Goal: Task Accomplishment & Management: Manage account settings

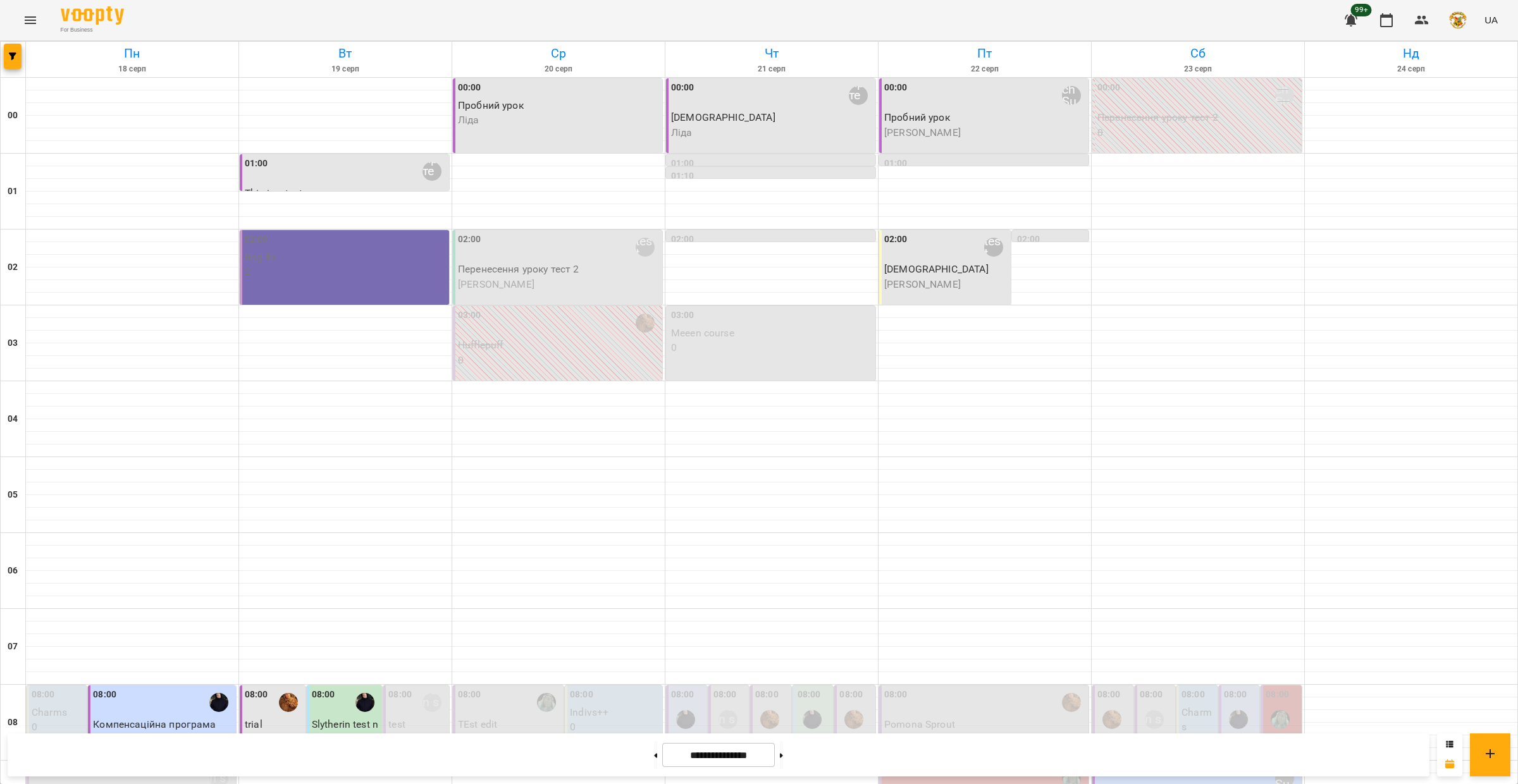
scroll to position [342, 0]
click at [31, 19] on icon "Menu" at bounding box center [30, 20] width 11 height 8
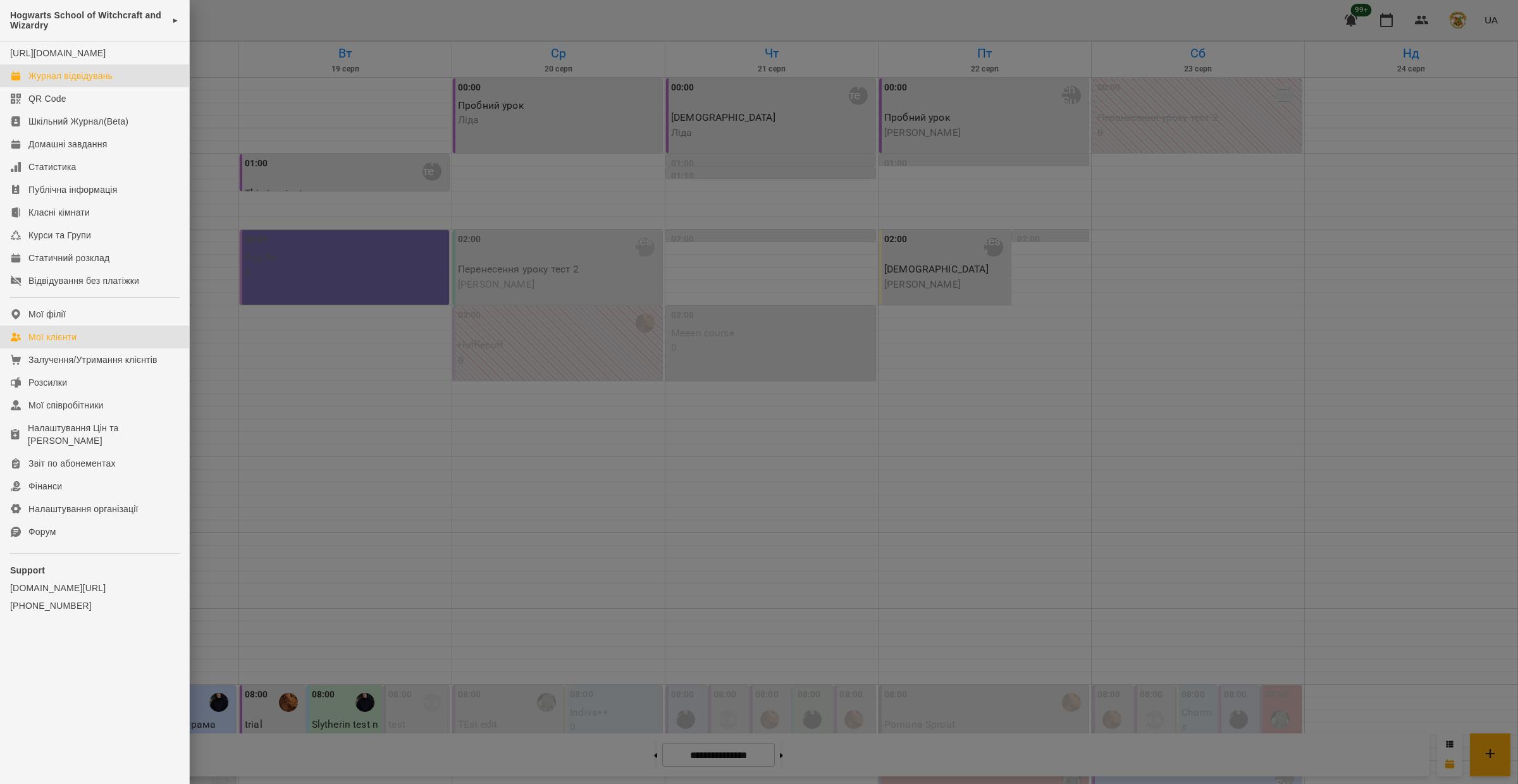
click at [68, 344] on div "Мої клієнти" at bounding box center [53, 337] width 48 height 12
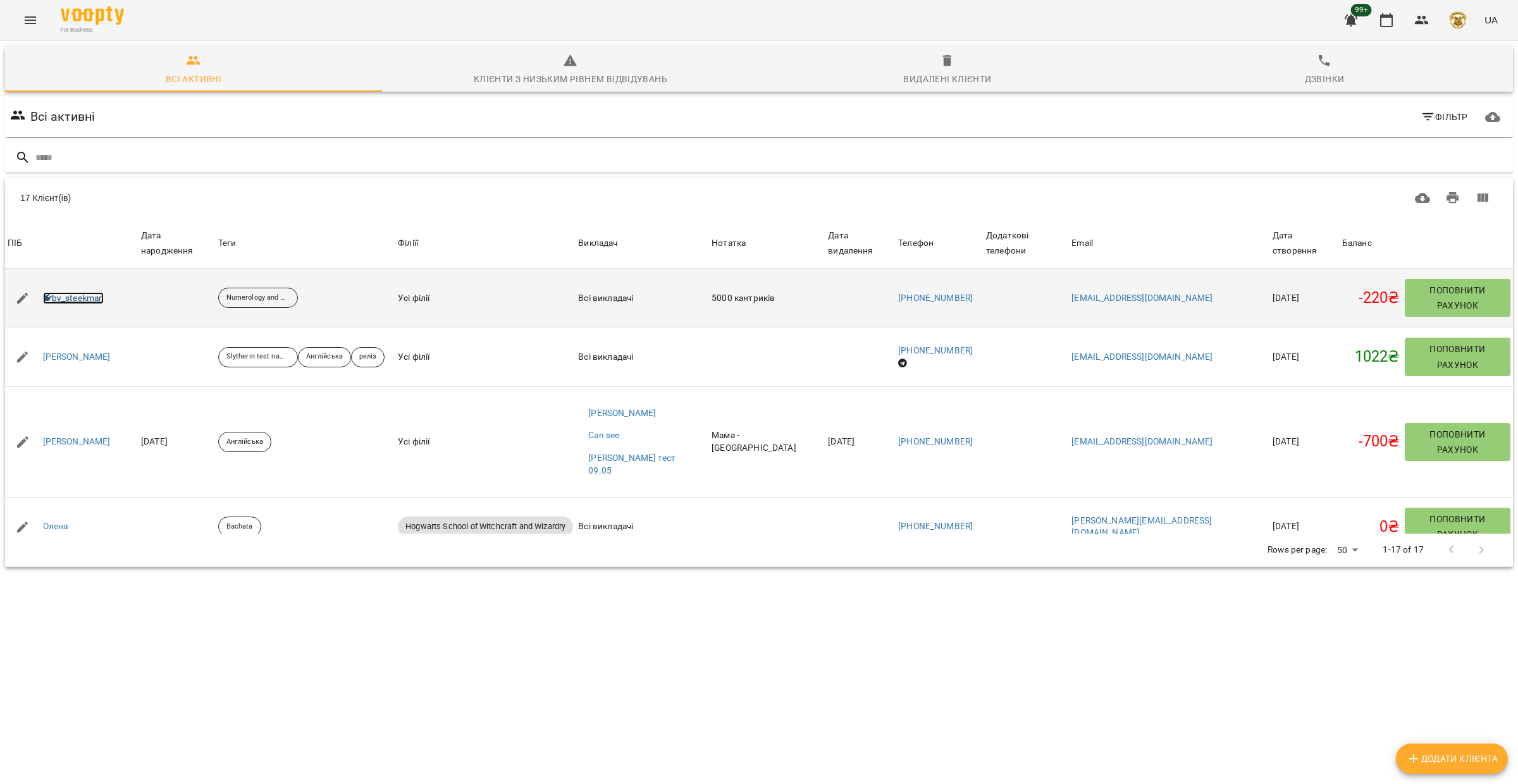
click at [81, 292] on link "by_steekman" at bounding box center [73, 299] width 62 height 12
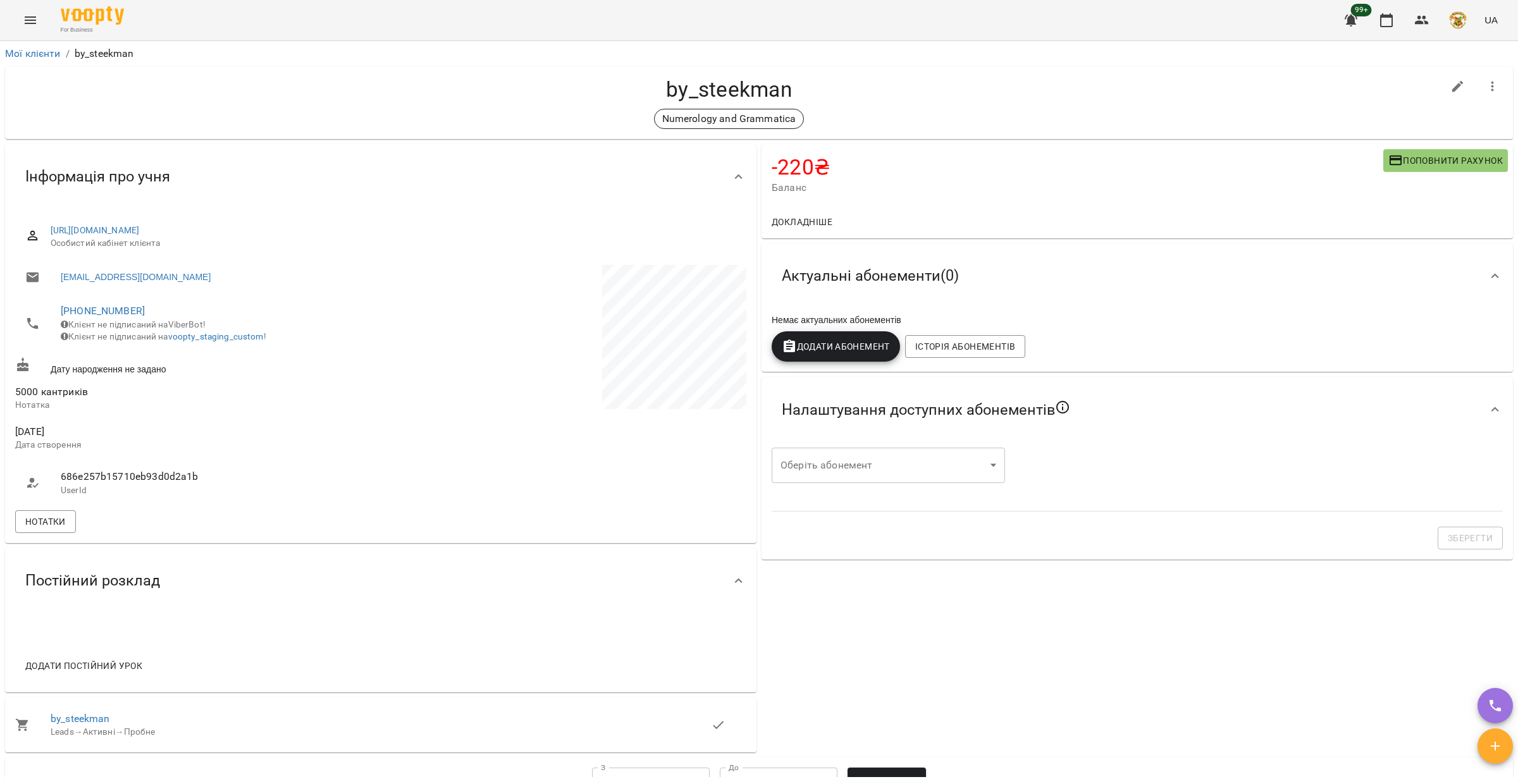
click at [252, 223] on div "https://www-staging.voopty.com/client/5d6559789c8cbd00064920b4/684bcb9f81b41216…" at bounding box center [380, 236] width 731 height 45
click at [140, 231] on link "https://www-staging.voopty.com/client/5d6559789c8cbd00064920b4/684bcb9f81b41216…" at bounding box center [95, 230] width 89 height 10
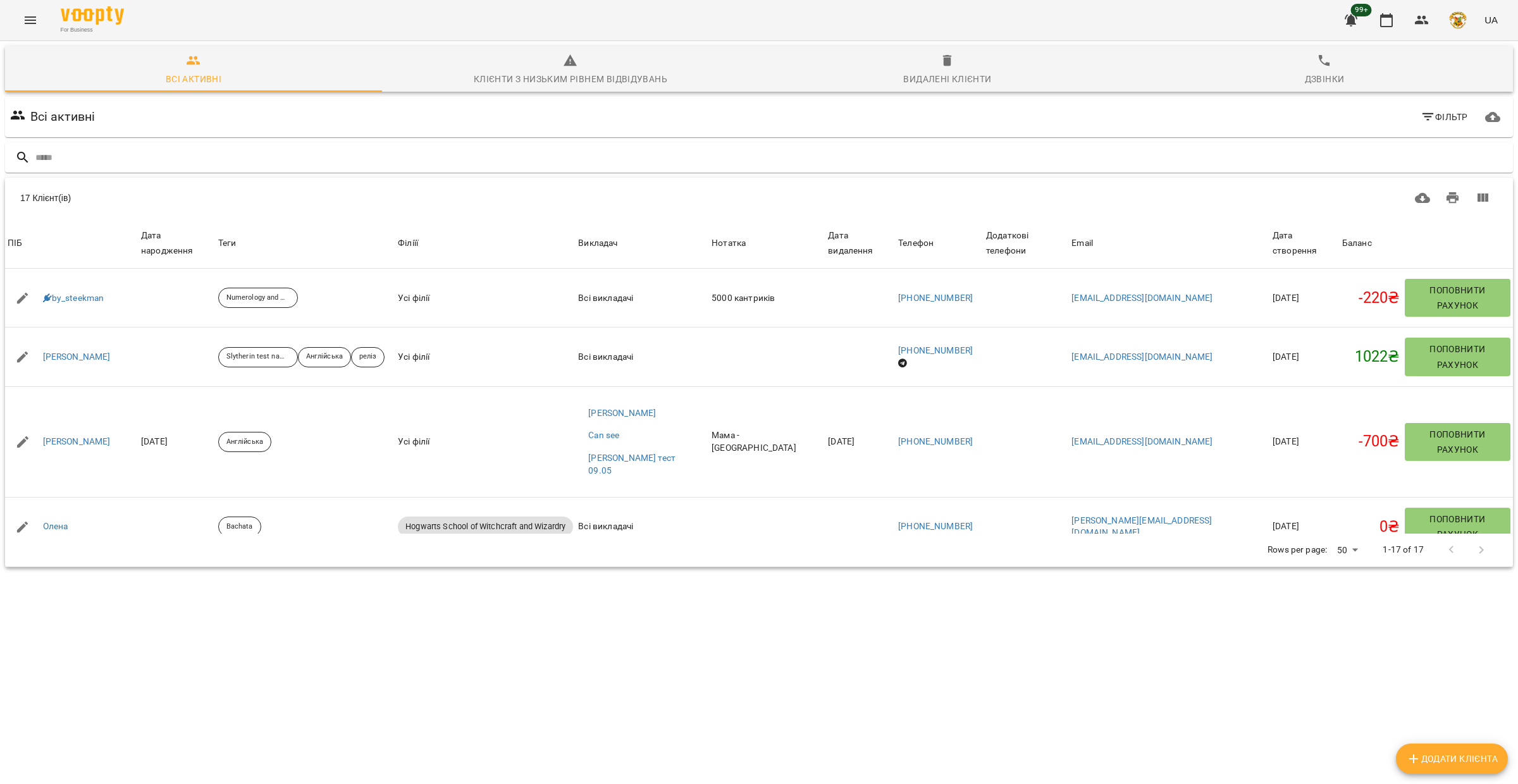
click at [35, 21] on icon "Menu" at bounding box center [30, 20] width 15 height 15
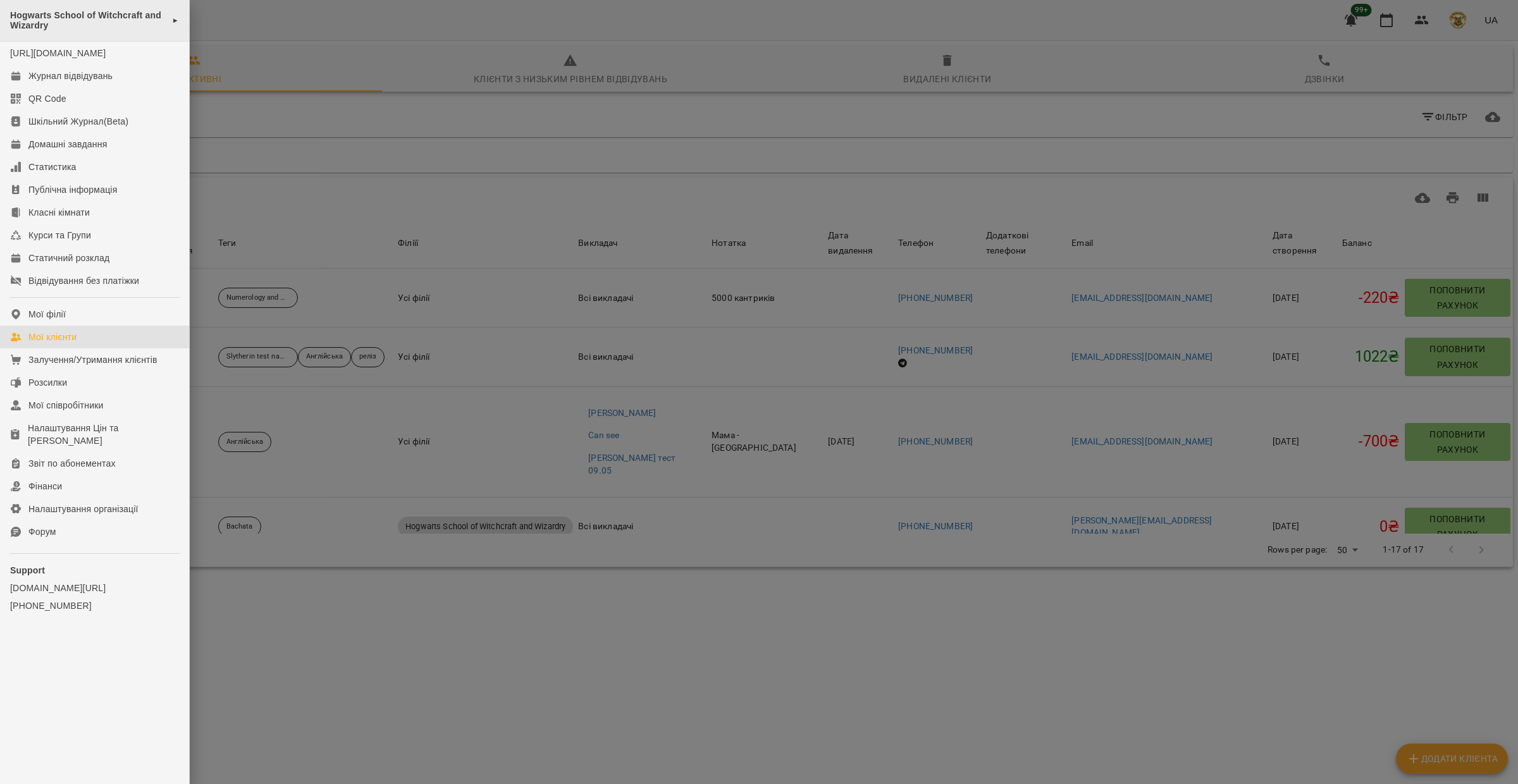
click at [68, 12] on span "Hogwarts School of Witchcraft and Wizardry" at bounding box center [88, 21] width 156 height 21
click at [227, 21] on span "Hogwarts School of Witchcraft and Wizardry" at bounding box center [289, 23] width 160 height 26
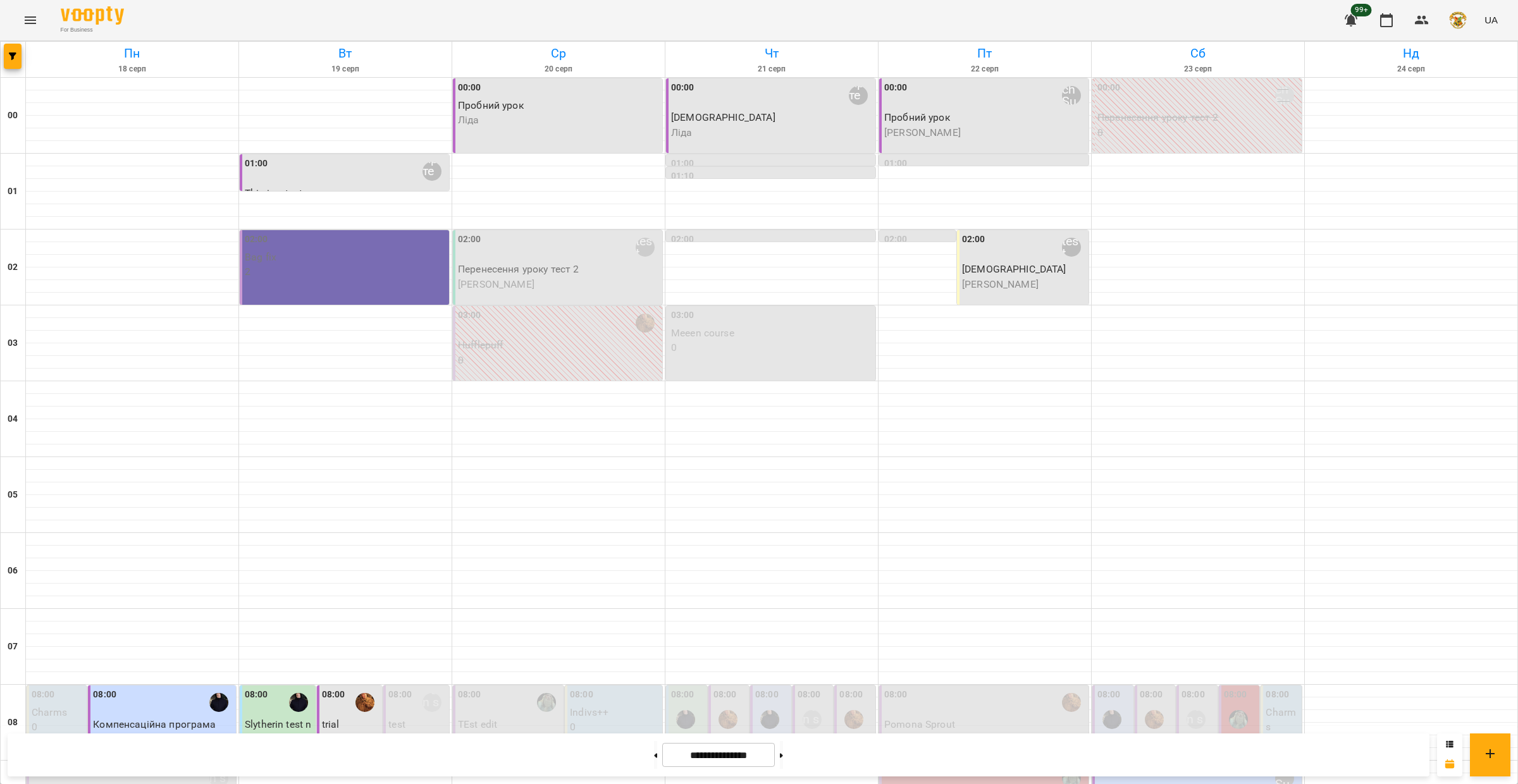
click at [34, 20] on icon "Menu" at bounding box center [30, 20] width 11 height 8
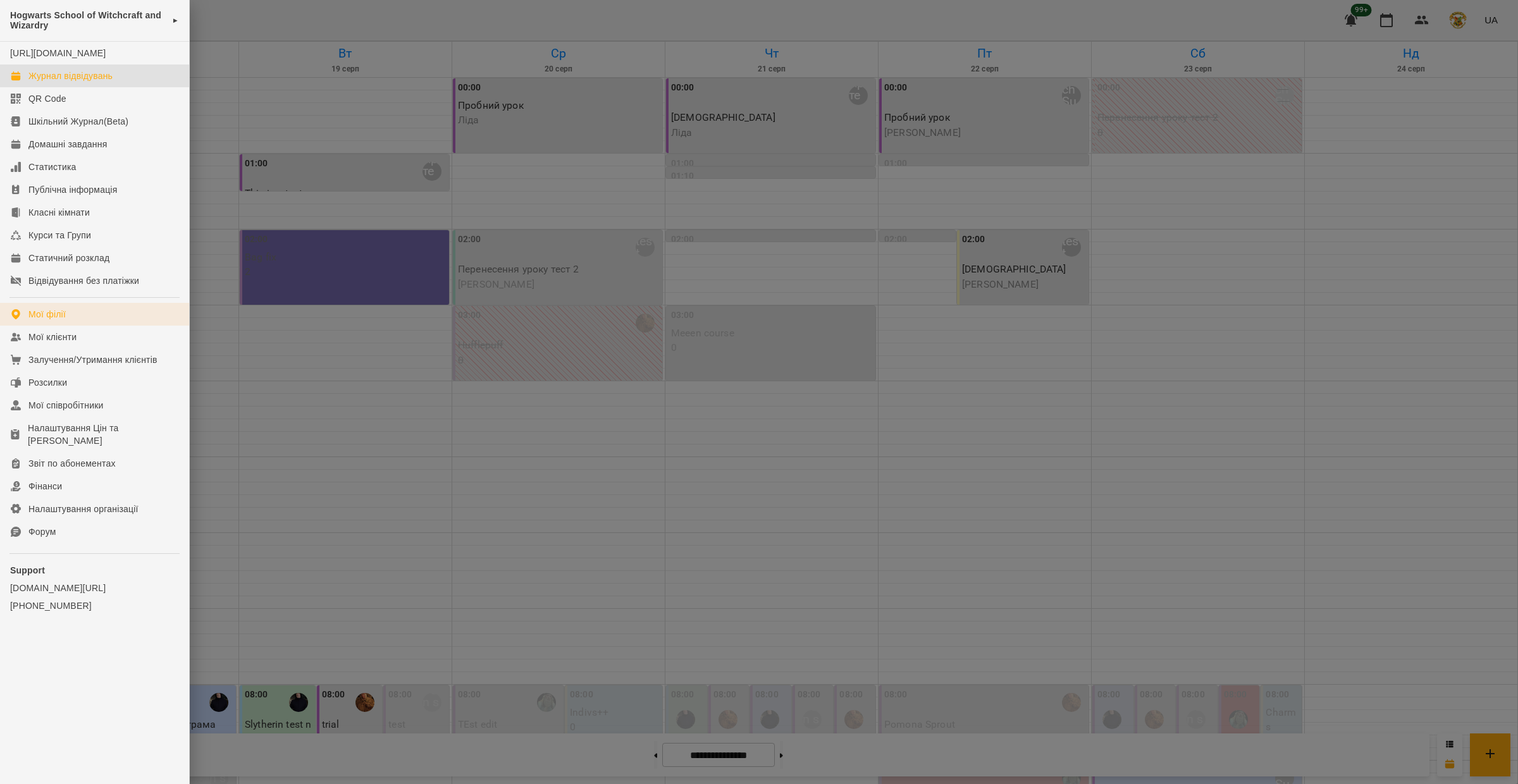
click at [63, 321] on div "Мої філії" at bounding box center [47, 314] width 37 height 12
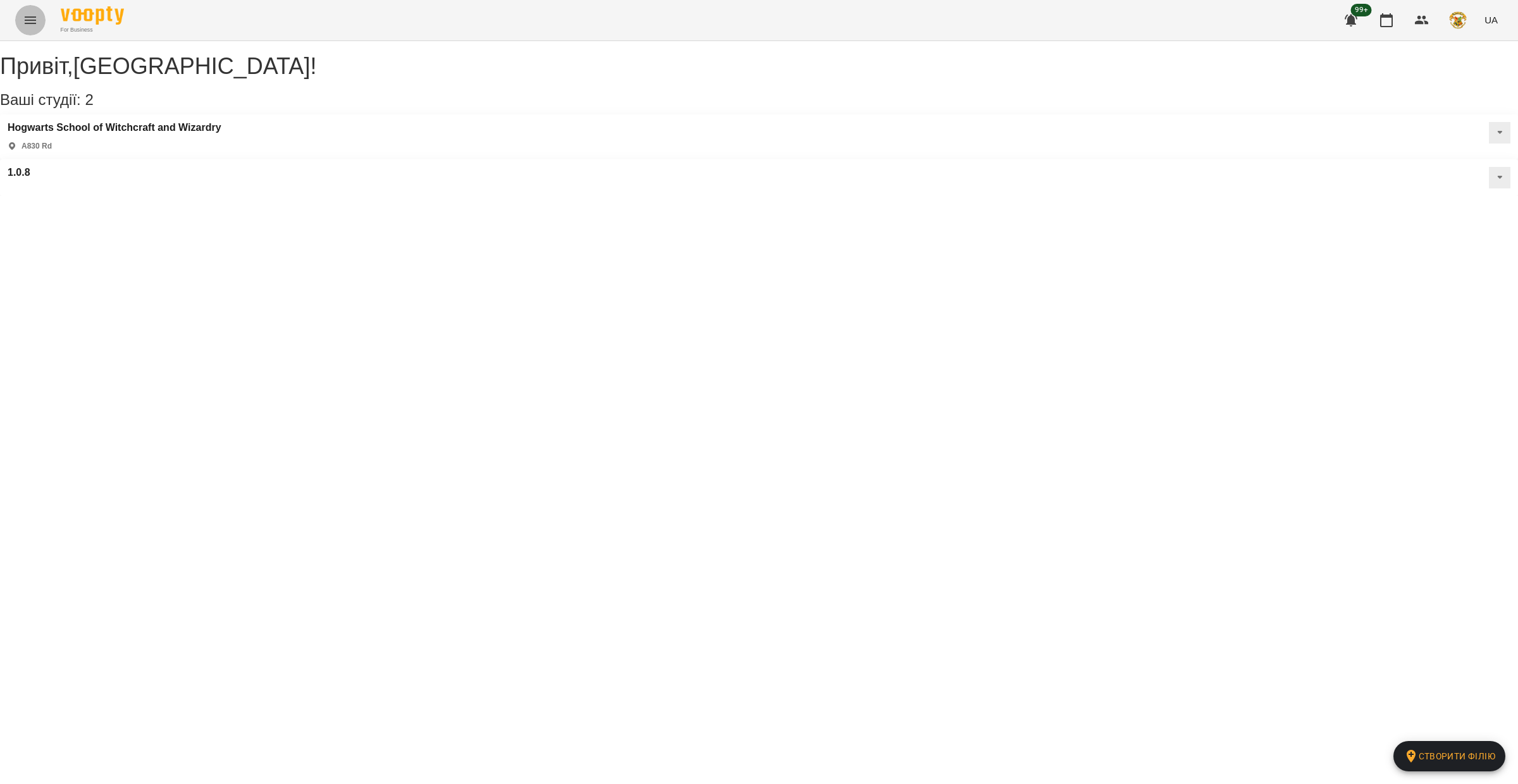
click at [23, 12] on icon "Menu" at bounding box center [30, 20] width 15 height 15
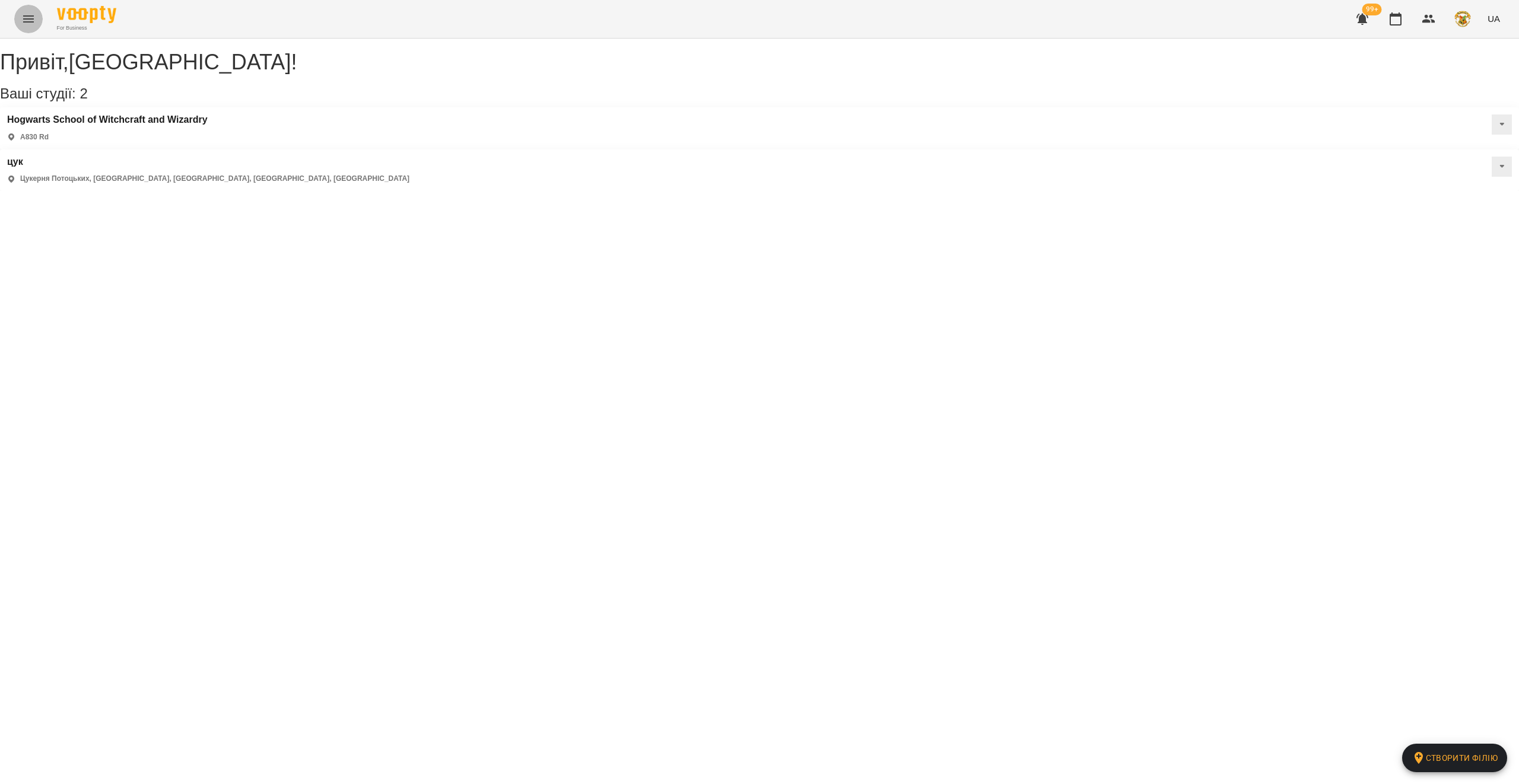
click at [30, 13] on icon "Menu" at bounding box center [29, 19] width 14 height 14
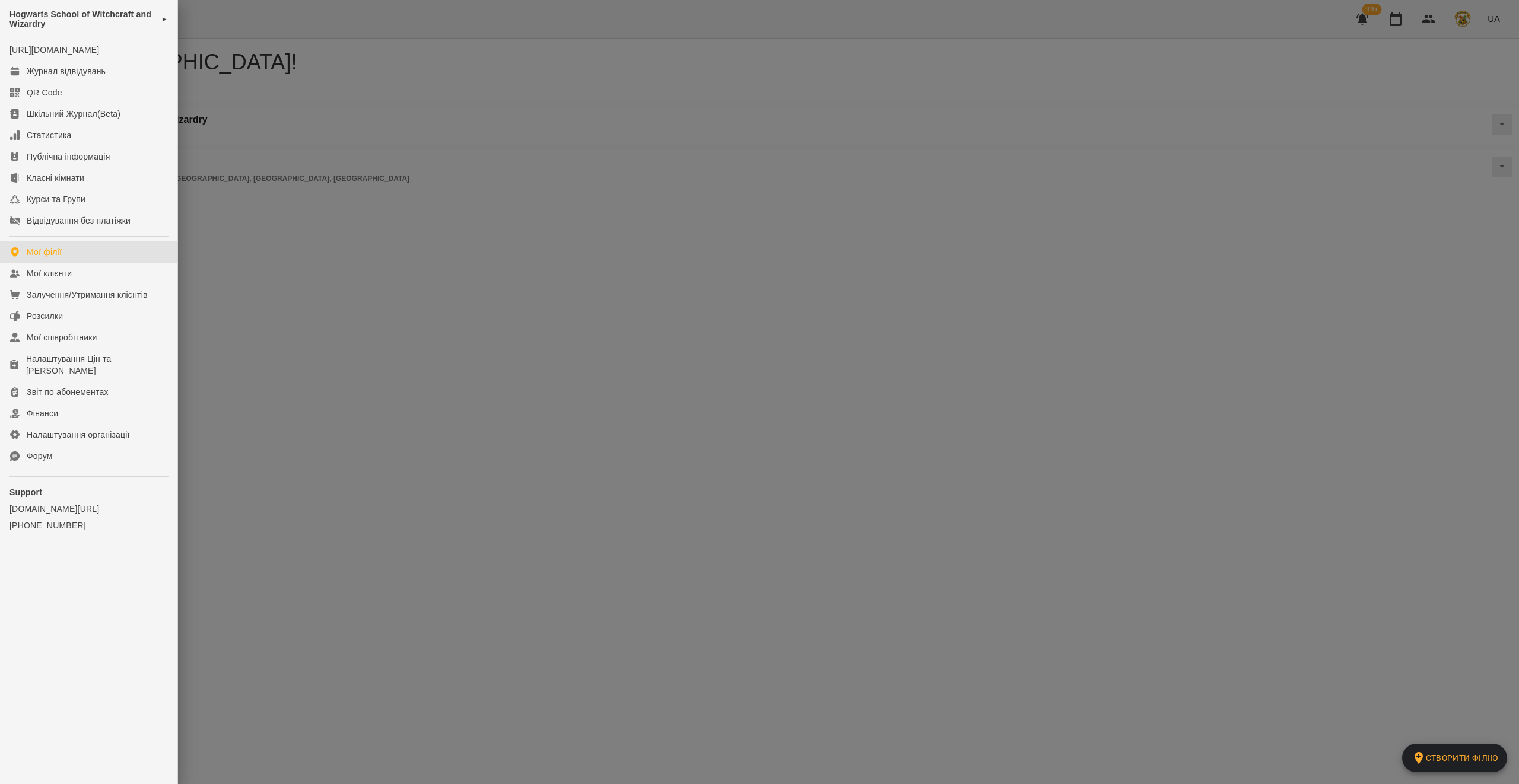
click at [341, 224] on div at bounding box center [760, 392] width 1519 height 784
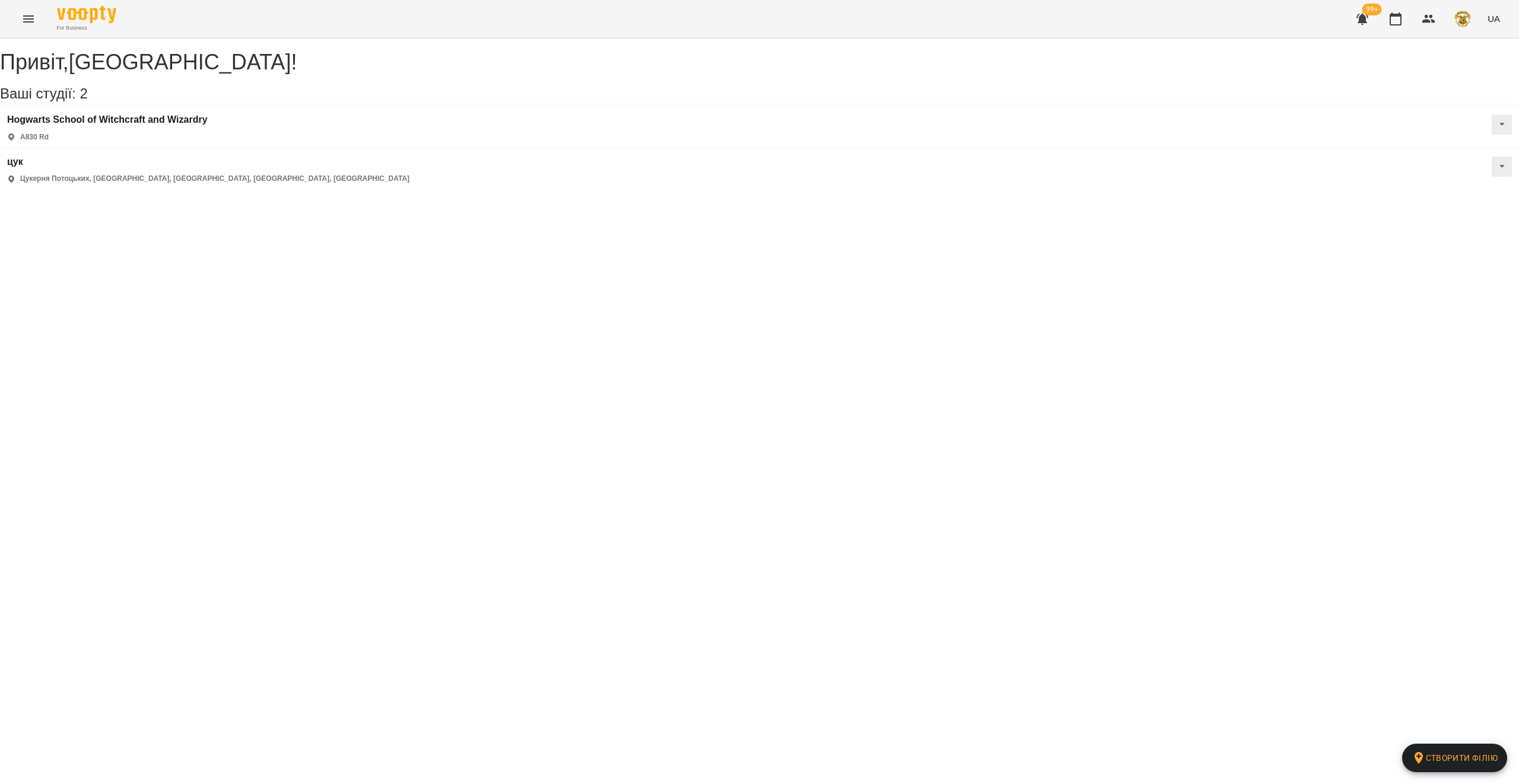
click at [1492, 156] on button at bounding box center [1501, 166] width 20 height 20
click at [409, 156] on div "цук Цукерня Потоцьких, вулиця Грушевського, Хмельницький, Хмельницька область, …" at bounding box center [208, 170] width 402 height 28
click at [409, 156] on h3 "цук" at bounding box center [208, 161] width 402 height 10
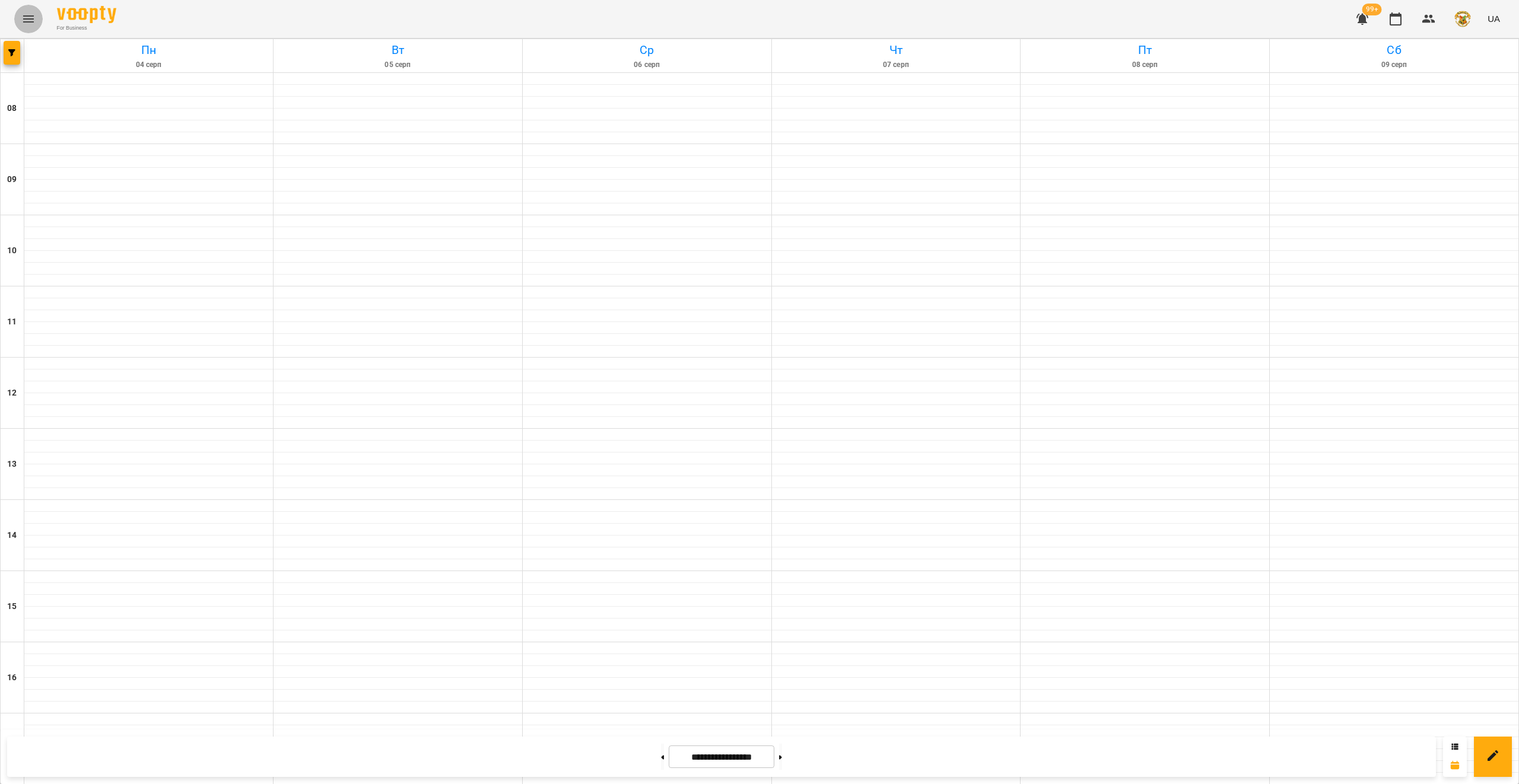
click at [26, 16] on icon "Menu" at bounding box center [29, 19] width 10 height 7
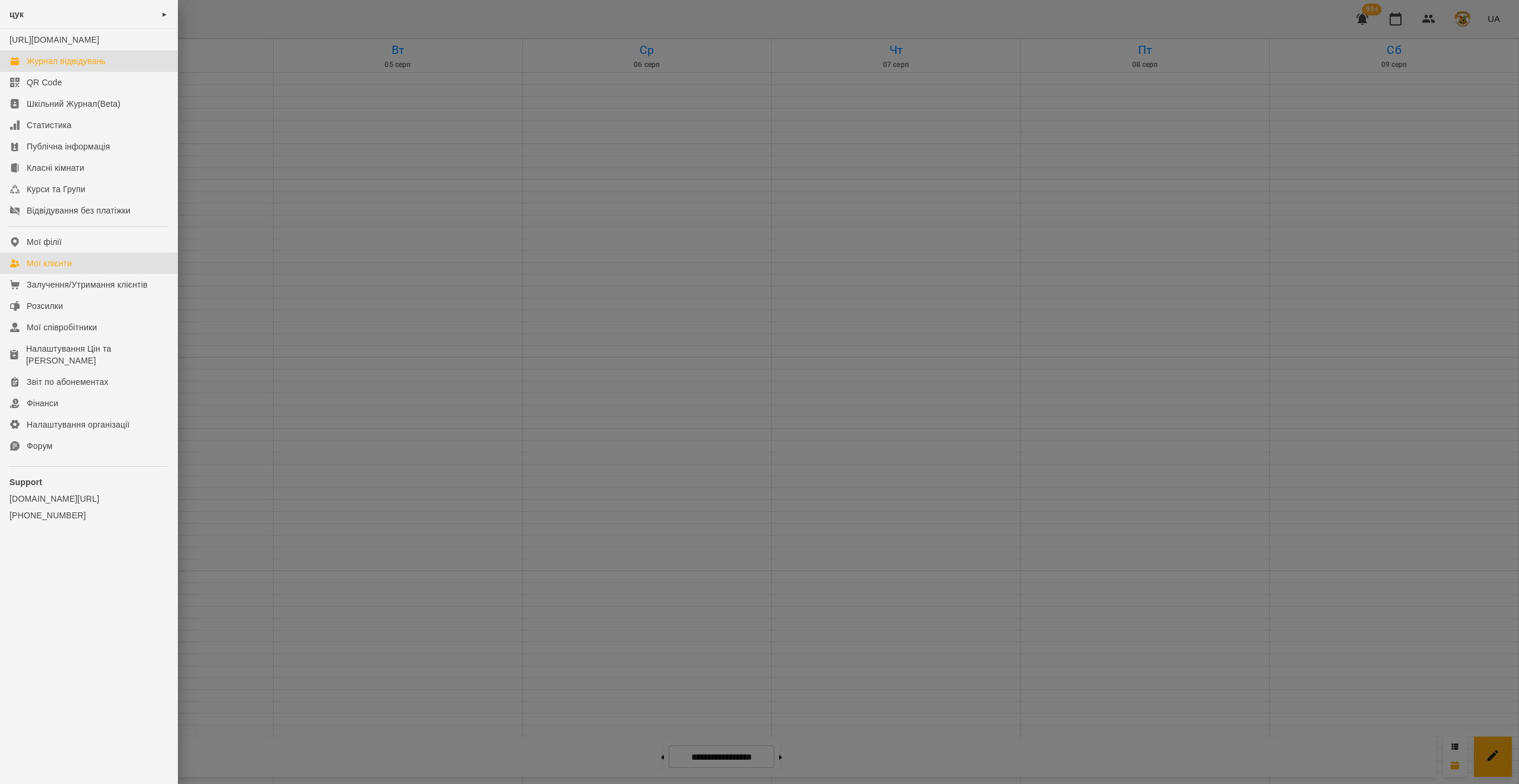
click at [60, 269] on div "Мої клієнти" at bounding box center [49, 263] width 45 height 12
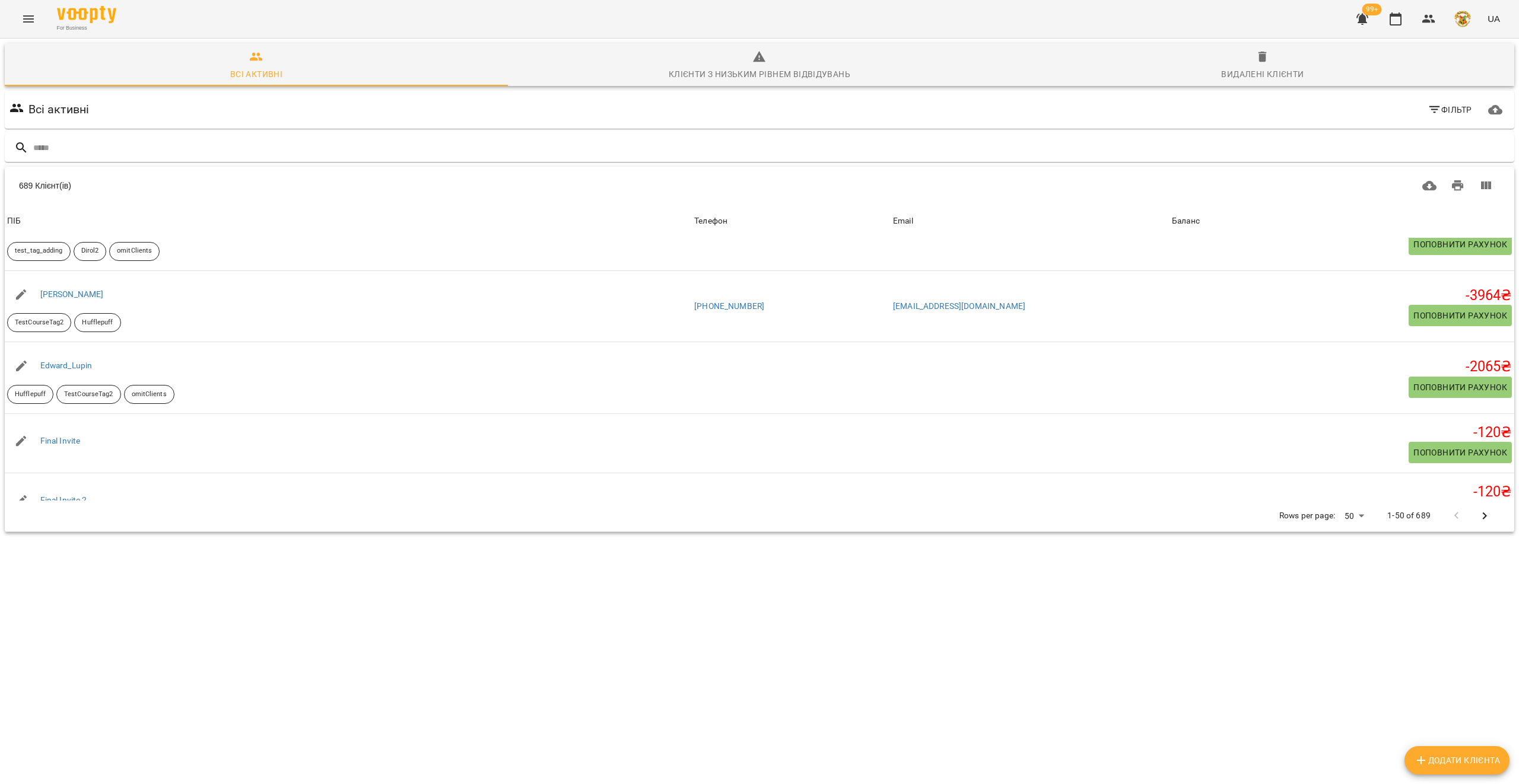
scroll to position [565, 0]
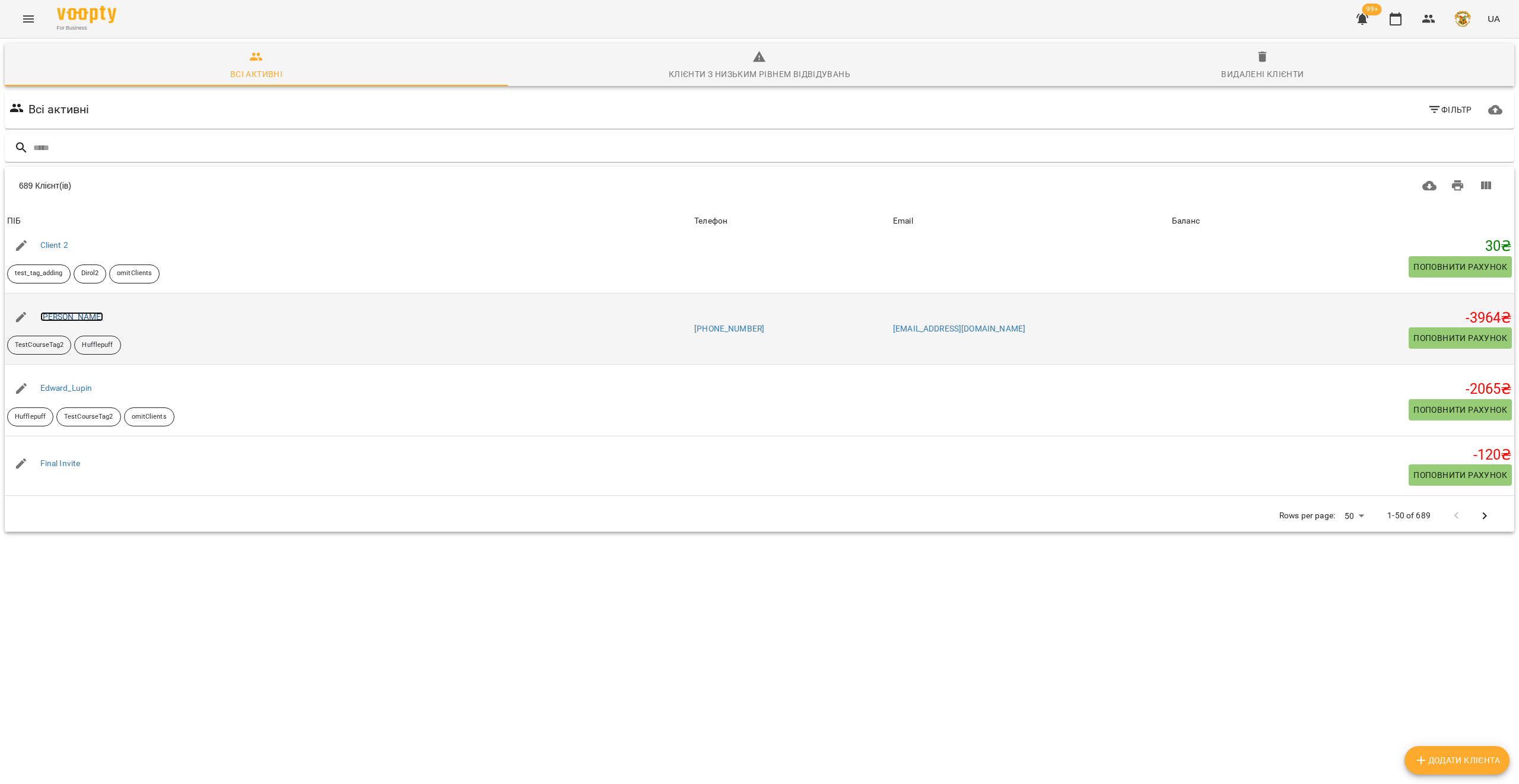
click at [69, 317] on link "[PERSON_NAME]" at bounding box center [72, 316] width 64 height 10
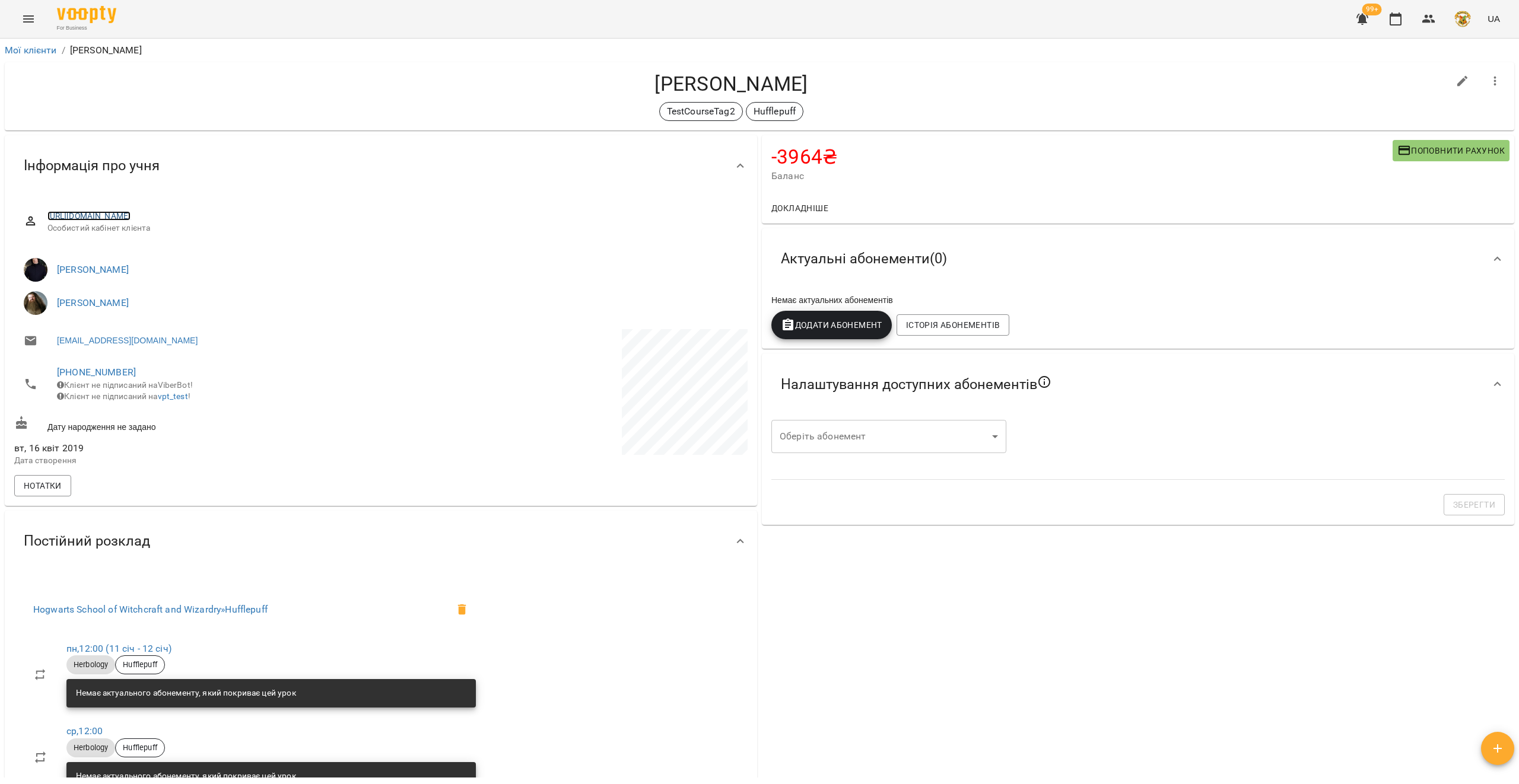
click at [114, 214] on link "https://www.voopty.com.ua/client/5d6559789c8cbd00064920b4/5d655d6e9c8cbd0006492…" at bounding box center [89, 216] width 84 height 10
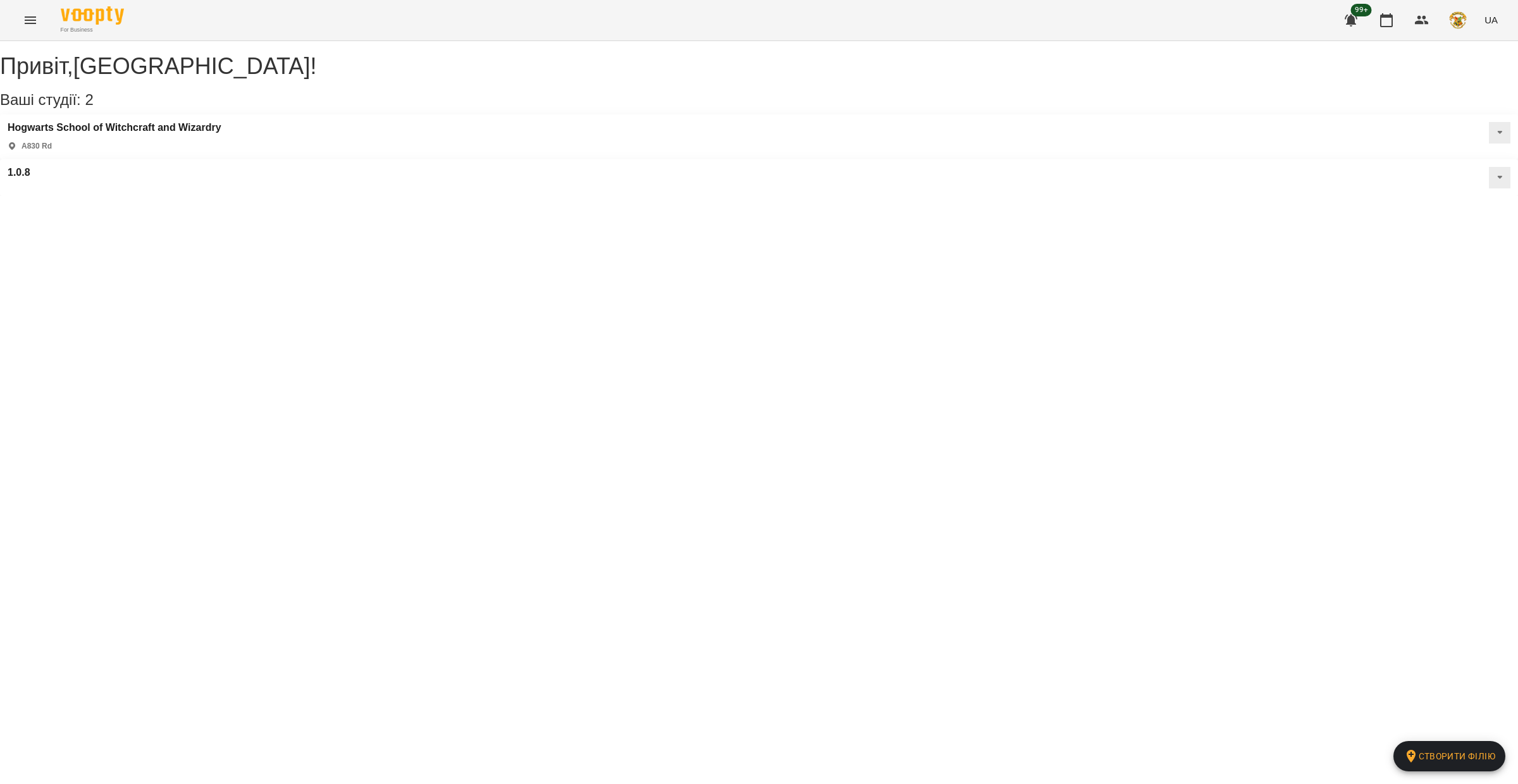
click at [35, 21] on icon "Menu" at bounding box center [30, 20] width 15 height 15
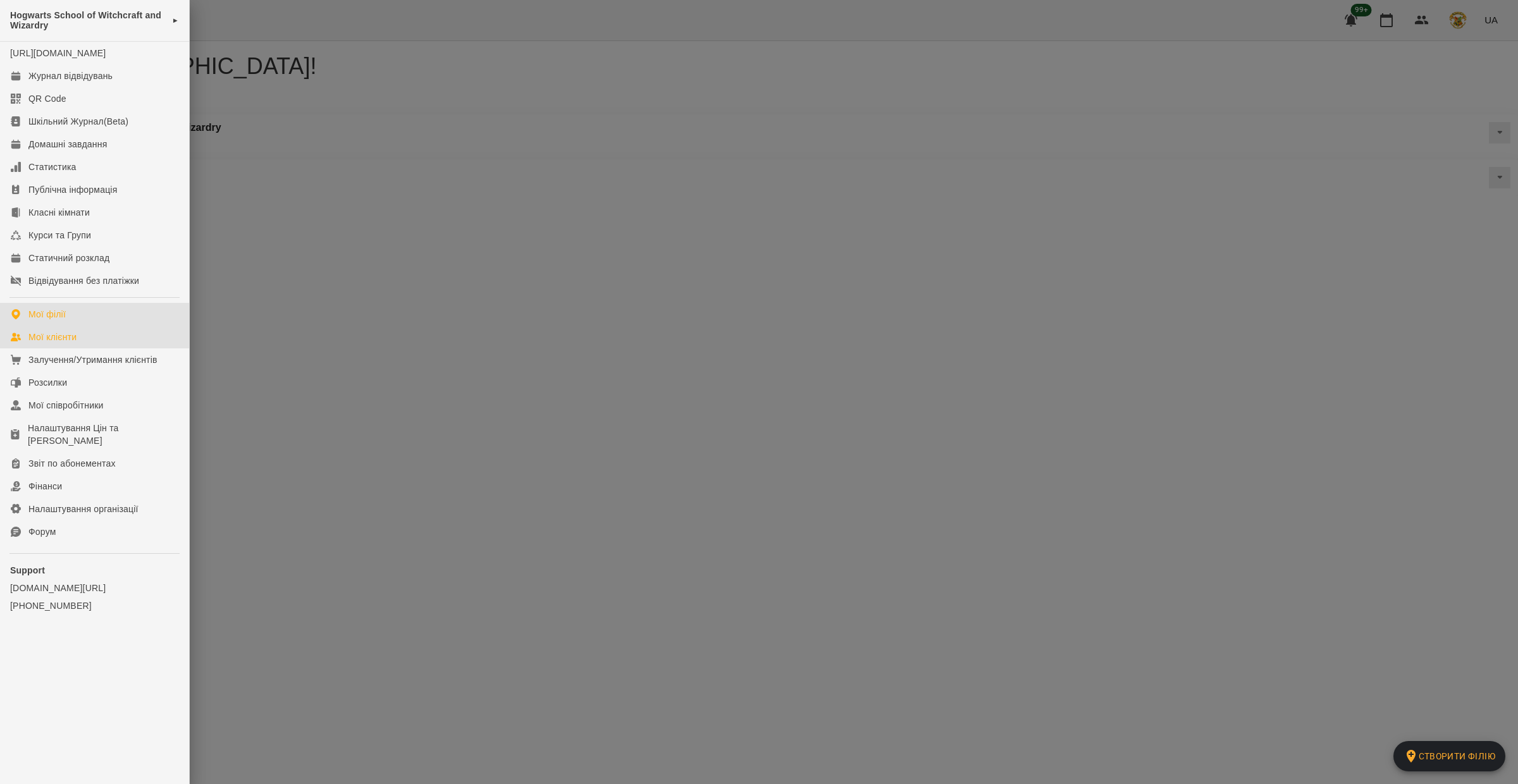
click at [81, 348] on link "Мої клієнти" at bounding box center [95, 337] width 189 height 23
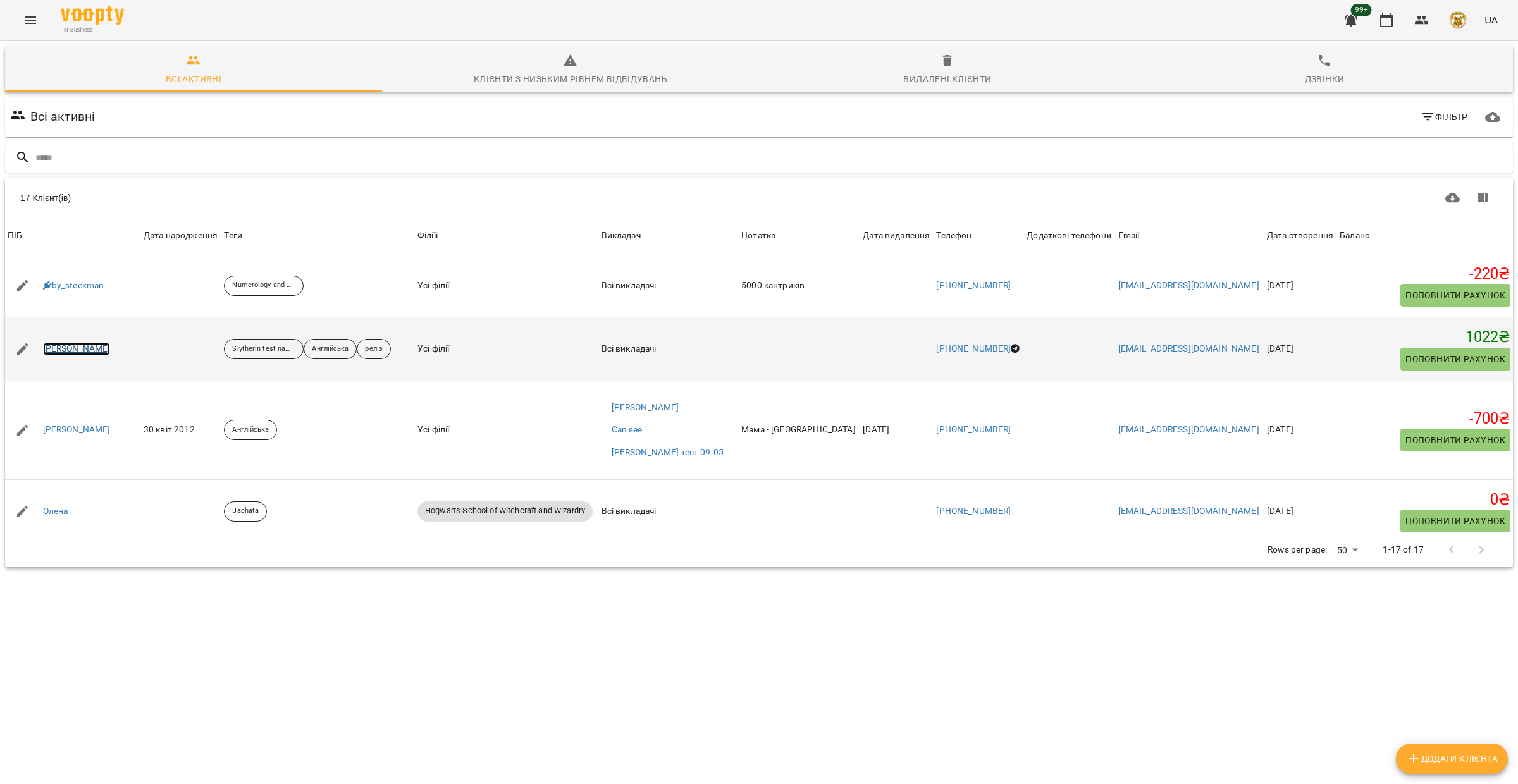
click at [64, 348] on link "Ivan Test" at bounding box center [77, 349] width 68 height 12
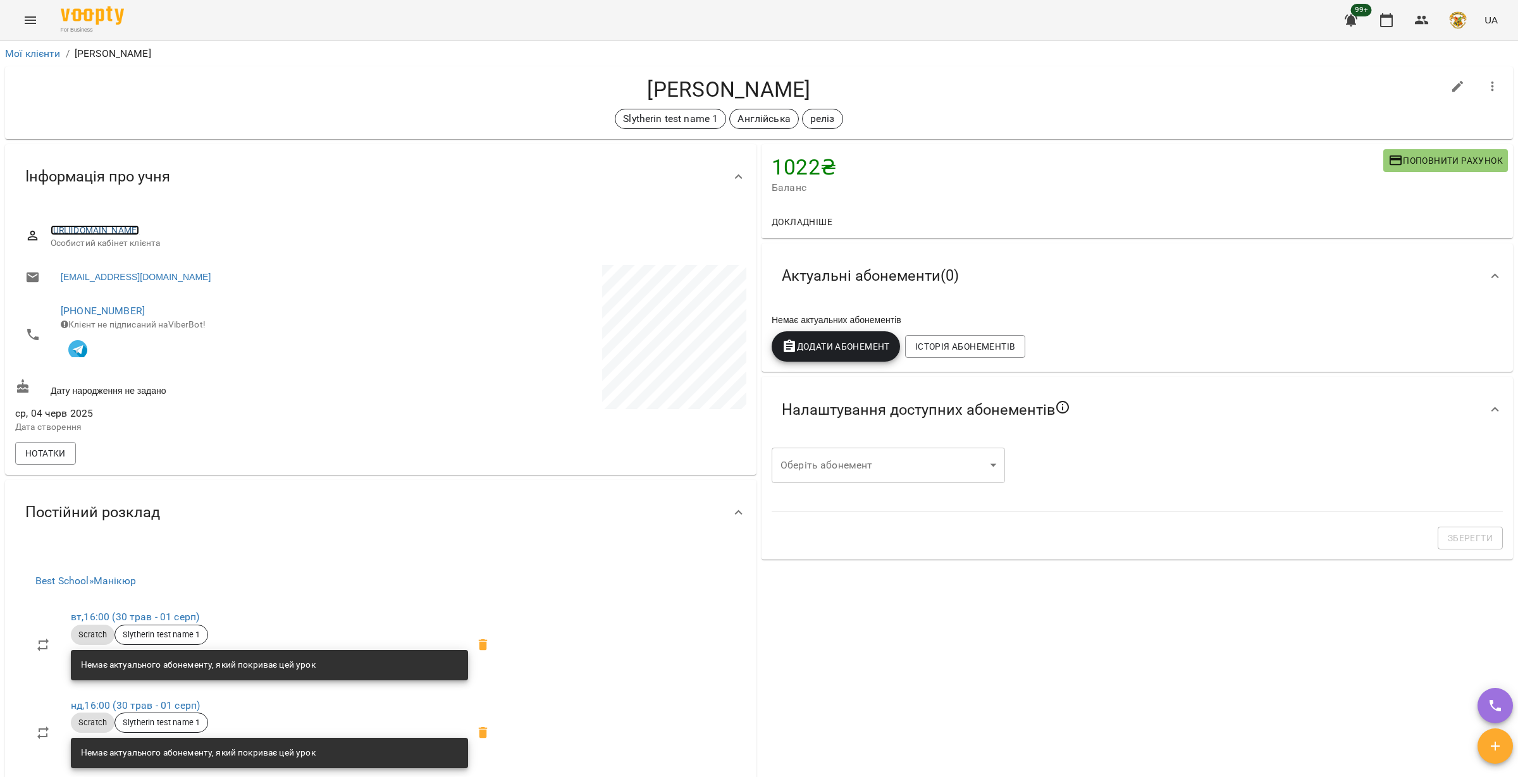
click at [140, 231] on link "https://www-staging.voopty.com/client/5d6559789c8cbd00064920b4/68404a2e60ba0dd5…" at bounding box center [95, 230] width 89 height 10
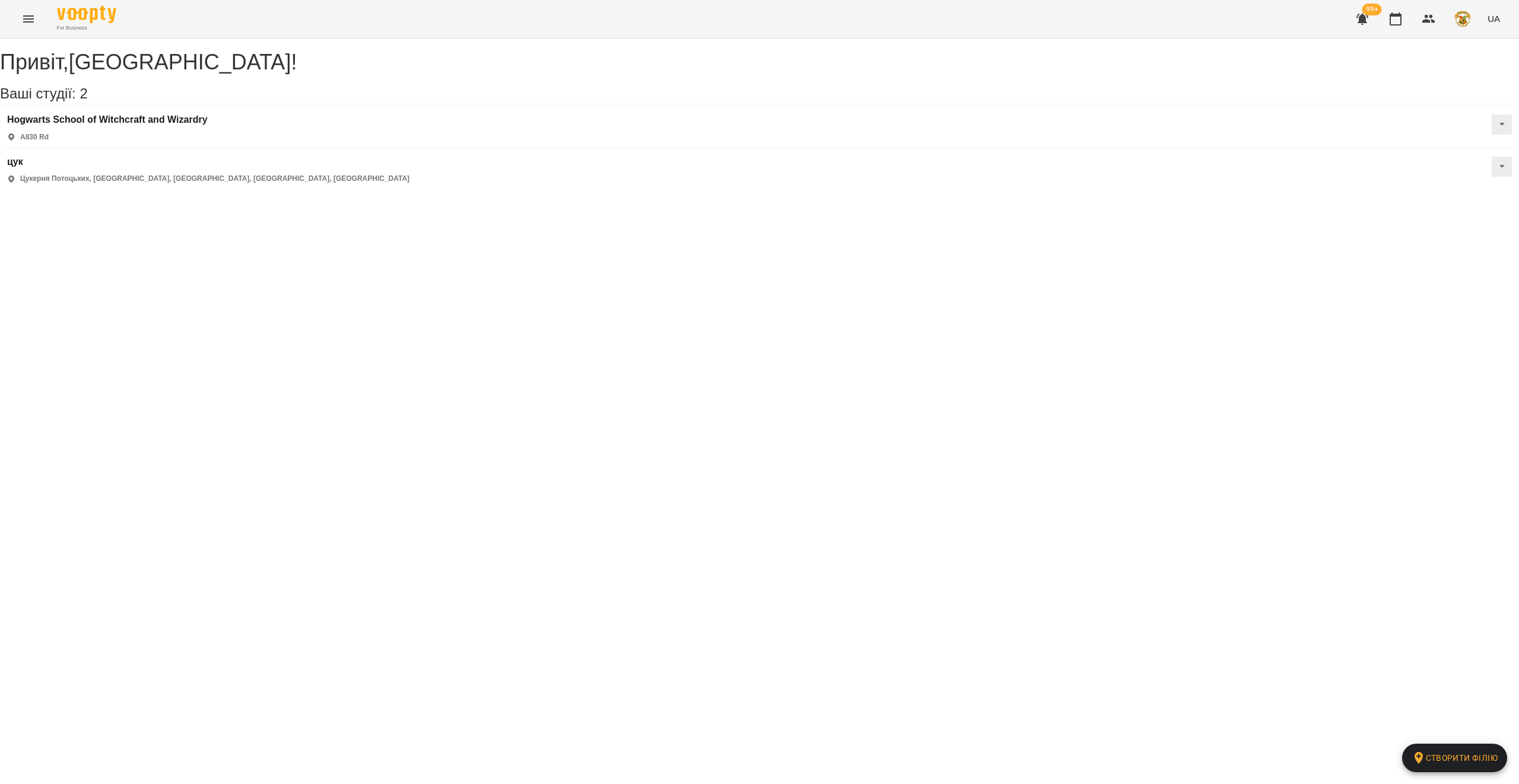
click at [35, 25] on button "Menu" at bounding box center [29, 19] width 29 height 29
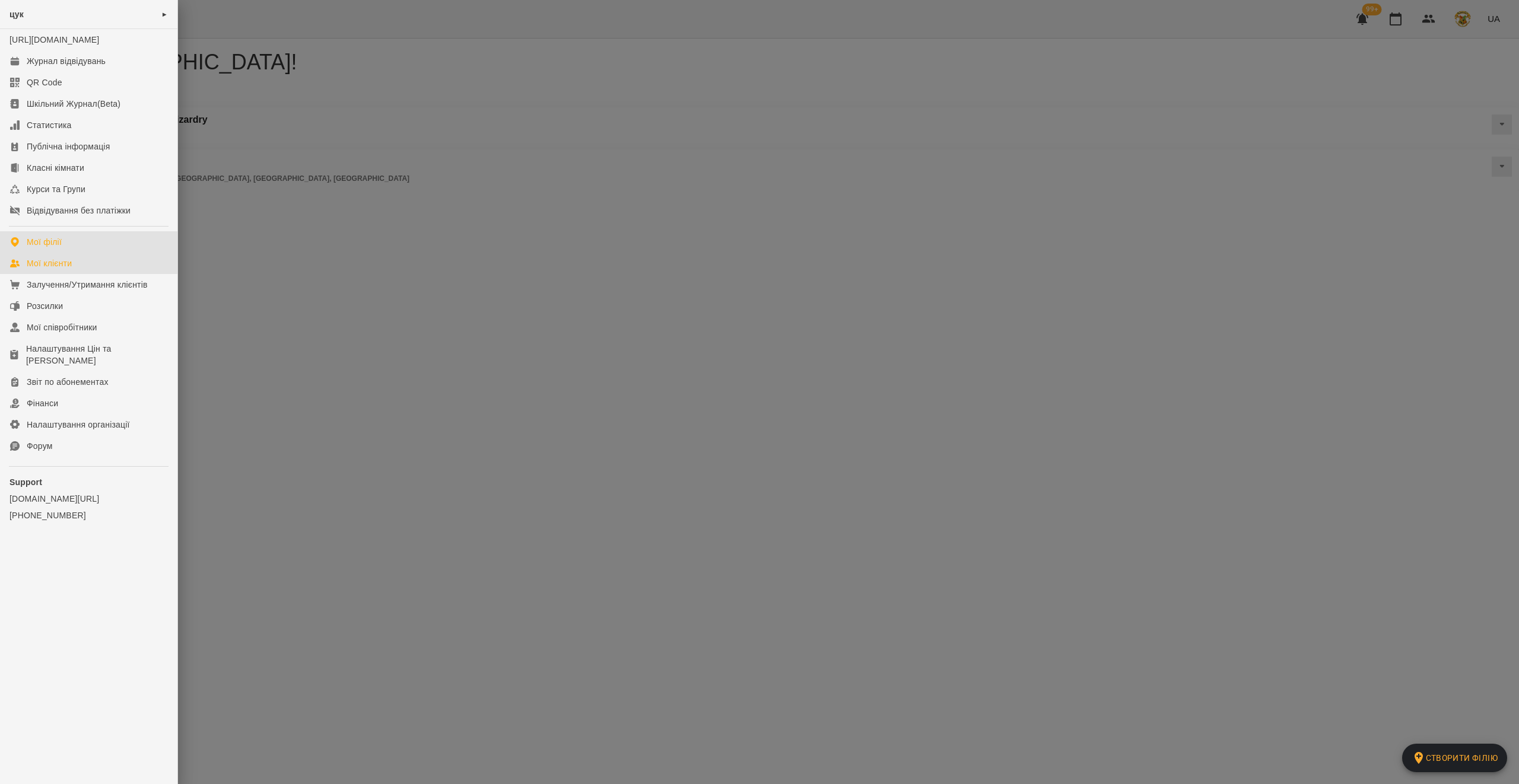
click at [66, 269] on div "Мої клієнти" at bounding box center [49, 263] width 45 height 12
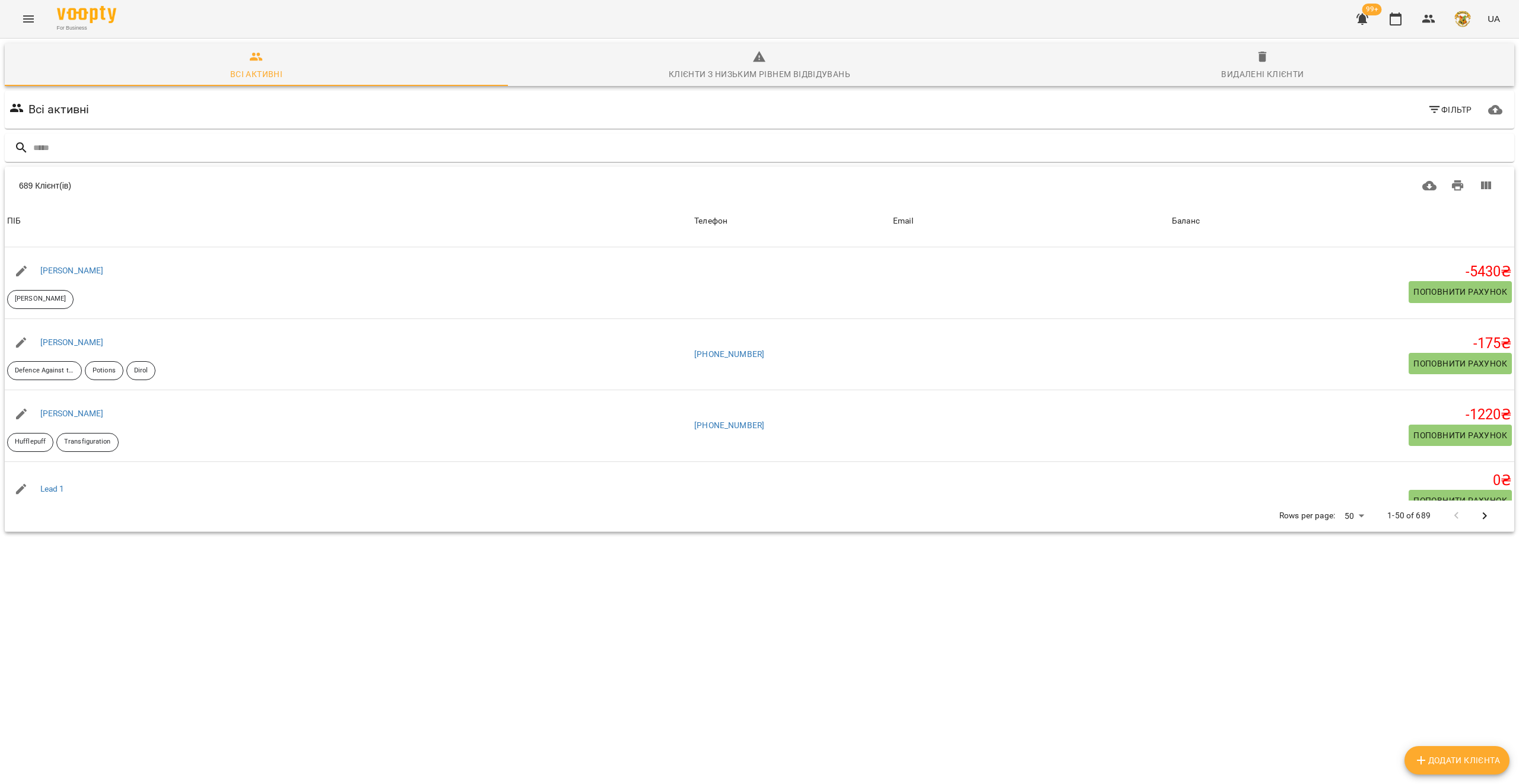
scroll to position [1033, 0]
